Goal: Task Accomplishment & Management: Use online tool/utility

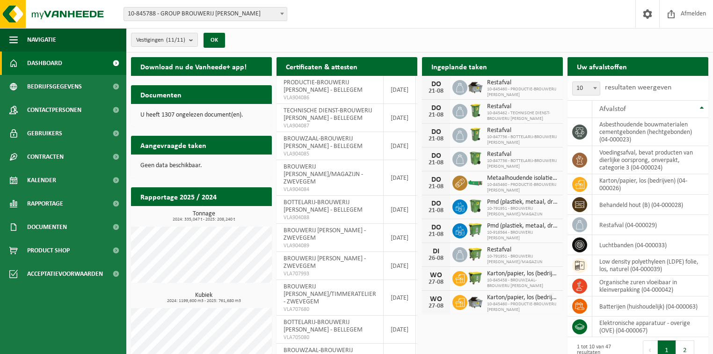
click at [256, 17] on span "10-845788 - GROUP BROUWERIJ [PERSON_NAME]" at bounding box center [205, 13] width 163 height 13
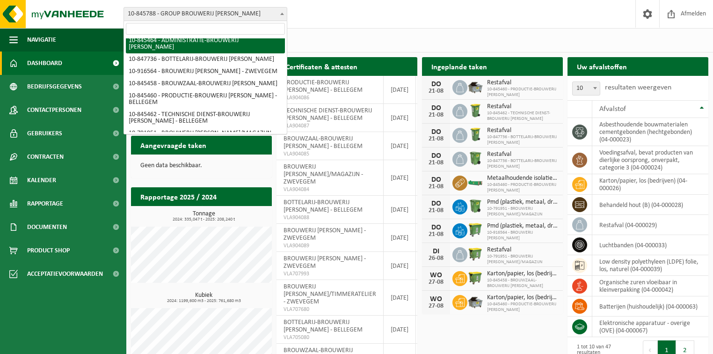
scroll to position [75, 0]
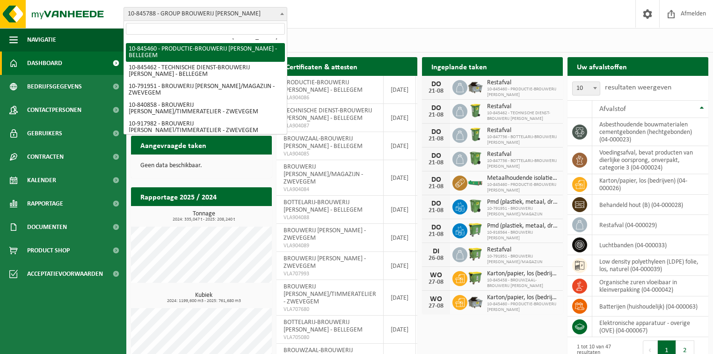
select select "93533"
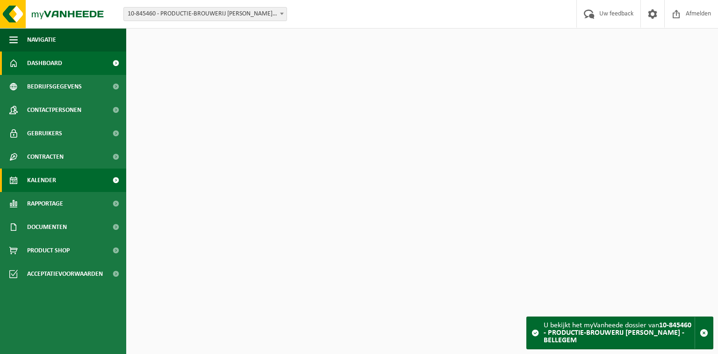
click at [50, 180] on span "Kalender" at bounding box center [41, 179] width 29 height 23
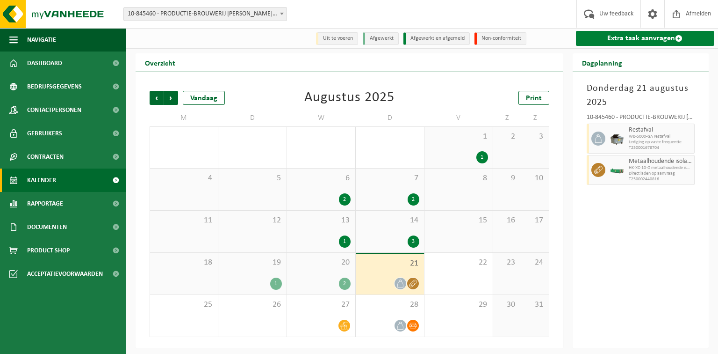
click at [621, 39] on link "Extra taak aanvragen" at bounding box center [645, 38] width 139 height 15
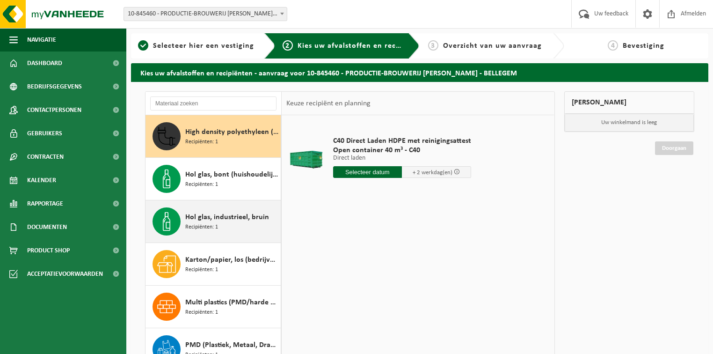
click at [195, 220] on span "Hol glas, industrieel, bruin" at bounding box center [227, 216] width 84 height 11
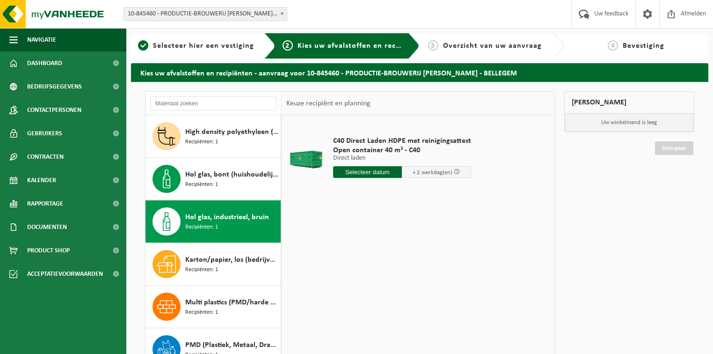
scroll to position [58, 0]
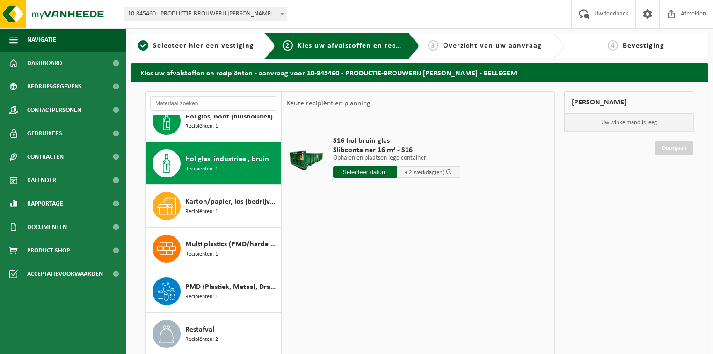
click at [369, 170] on input "text" at bounding box center [365, 172] width 64 height 12
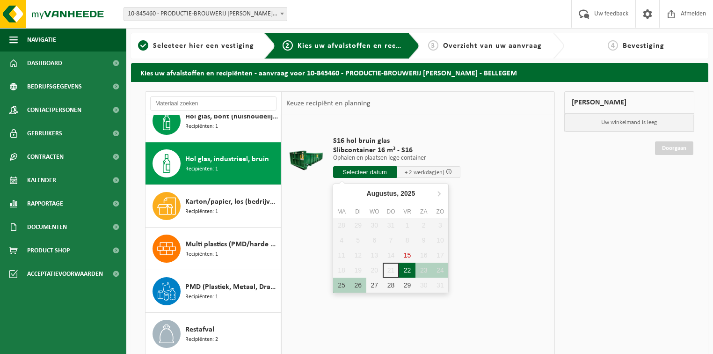
click at [404, 271] on div "22" at bounding box center [407, 269] width 16 height 15
type input "Van 2025-08-22"
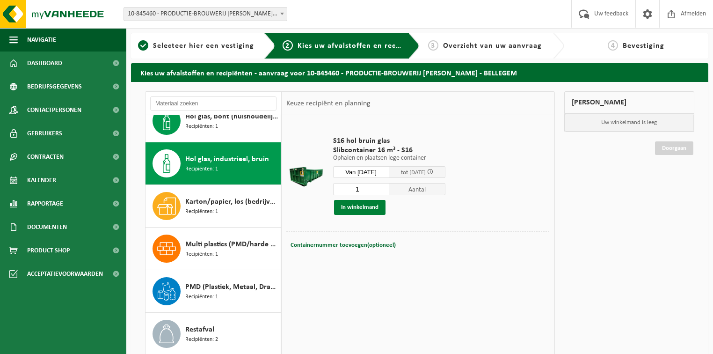
click at [359, 204] on button "In winkelmand" at bounding box center [359, 207] width 51 height 15
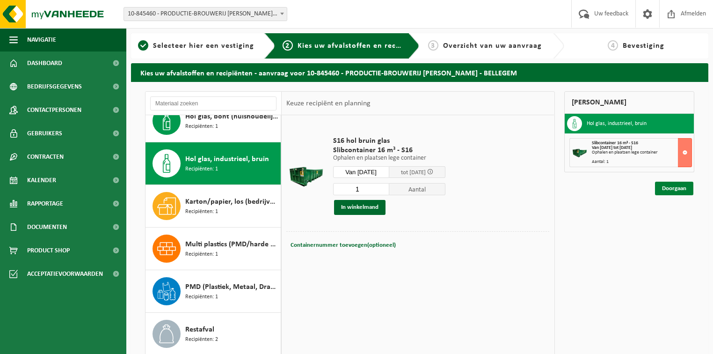
click at [677, 188] on link "Doorgaan" at bounding box center [674, 188] width 38 height 14
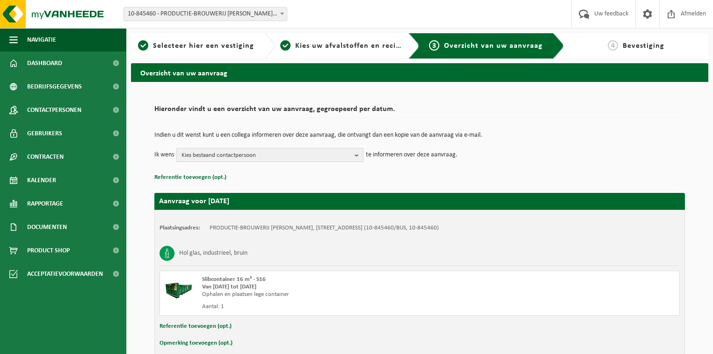
click at [249, 150] on span "Kies bestaand contactpersoon" at bounding box center [265, 155] width 169 height 14
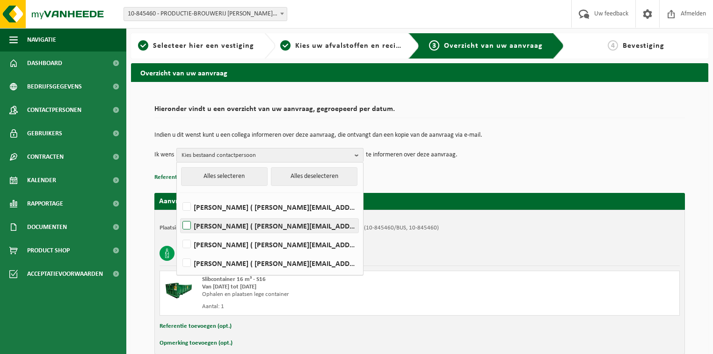
click at [202, 225] on label "[PERSON_NAME] ( [PERSON_NAME][EMAIL_ADDRESS][DOMAIN_NAME] )" at bounding box center [270, 225] width 178 height 14
click at [179, 214] on input "[PERSON_NAME] ( [PERSON_NAME][EMAIL_ADDRESS][DOMAIN_NAME] )" at bounding box center [179, 213] width 0 height 0
checkbox input "true"
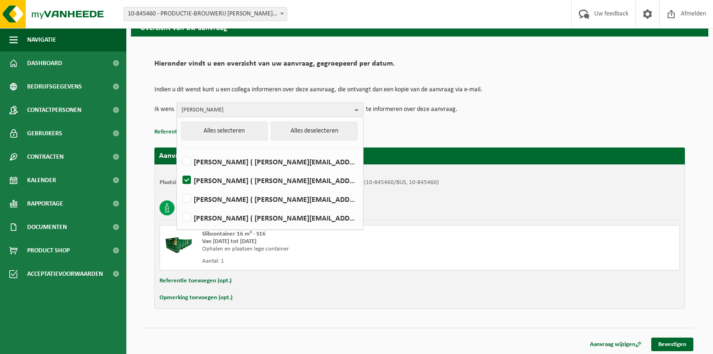
scroll to position [47, 0]
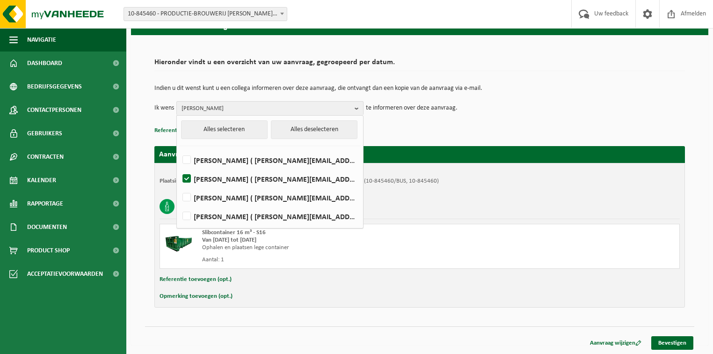
click at [693, 343] on div "Aanvraag wijzigen Bevestigen" at bounding box center [638, 343] width 112 height 14
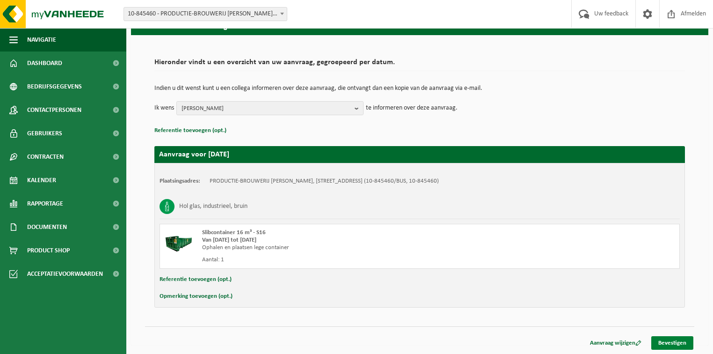
click at [684, 342] on link "Bevestigen" at bounding box center [672, 343] width 42 height 14
